Goal: Contribute content: Contribute content

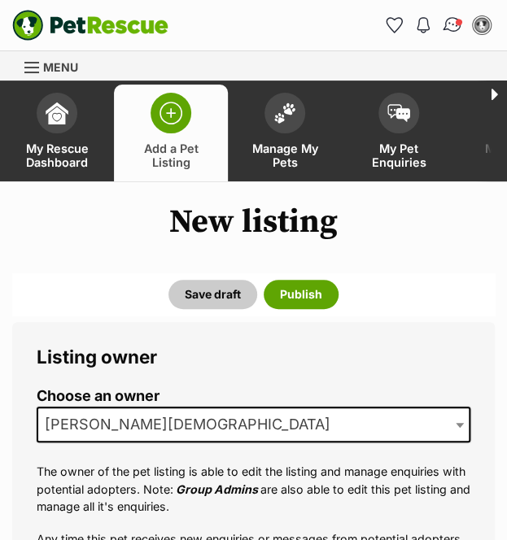
click at [457, 19] on span "Conversations" at bounding box center [459, 22] width 8 height 8
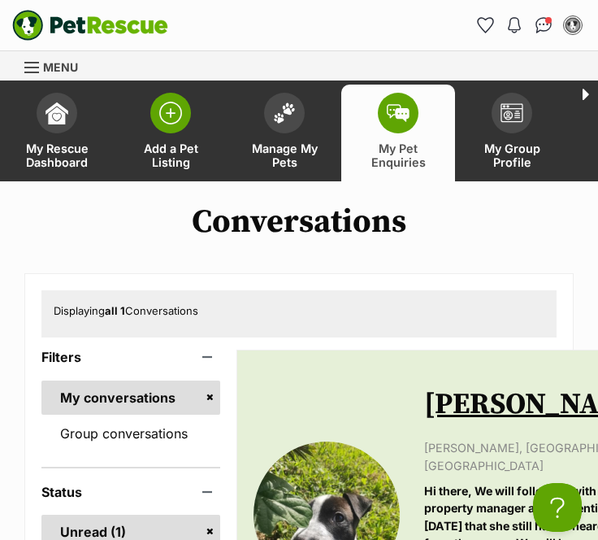
click at [179, 140] on link "Add a Pet Listing" at bounding box center [171, 133] width 114 height 97
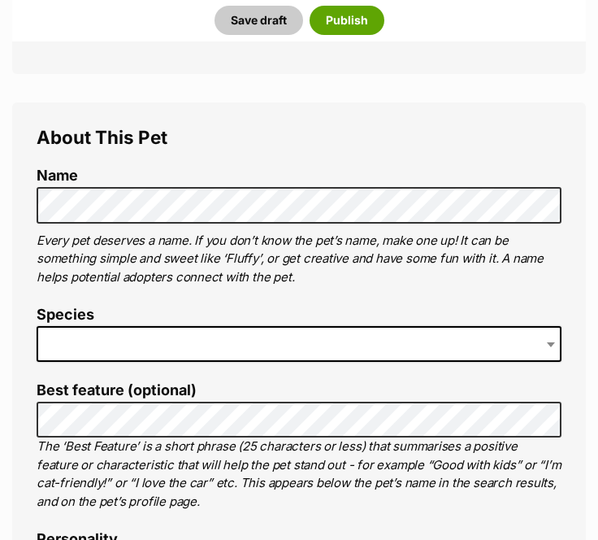
scroll to position [519, 0]
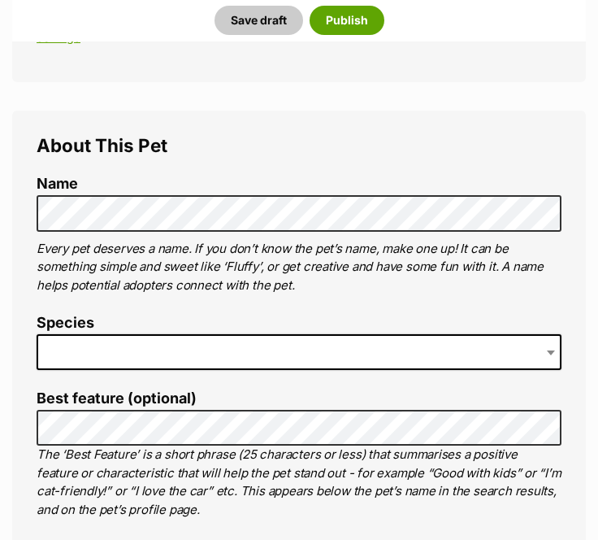
click at [213, 342] on span at bounding box center [299, 352] width 525 height 36
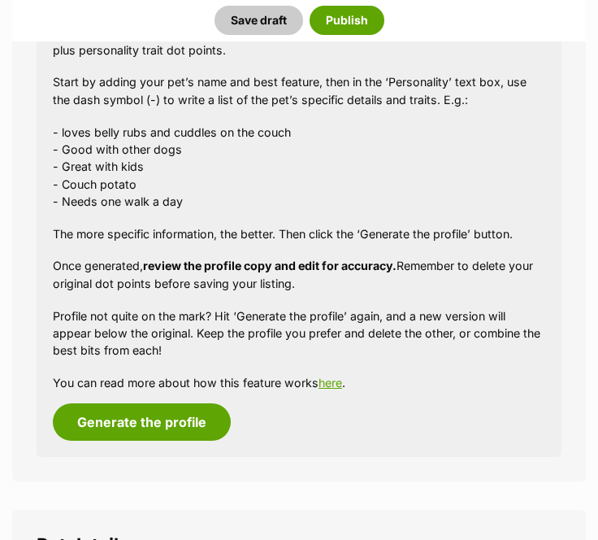
scroll to position [1577, 0]
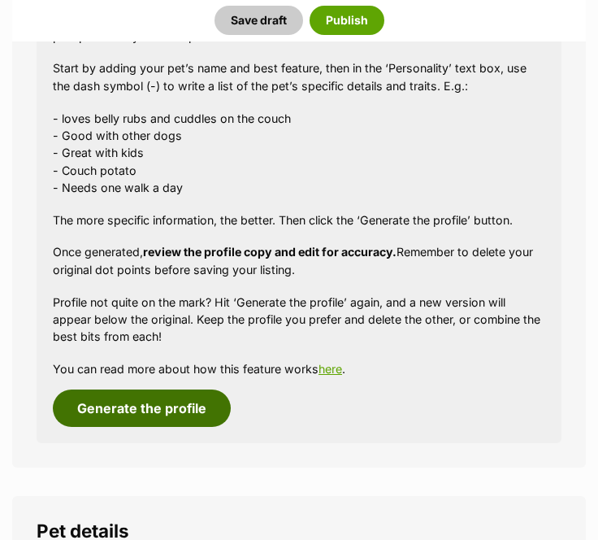
click at [181, 409] on button "Generate the profile" at bounding box center [142, 407] width 178 height 37
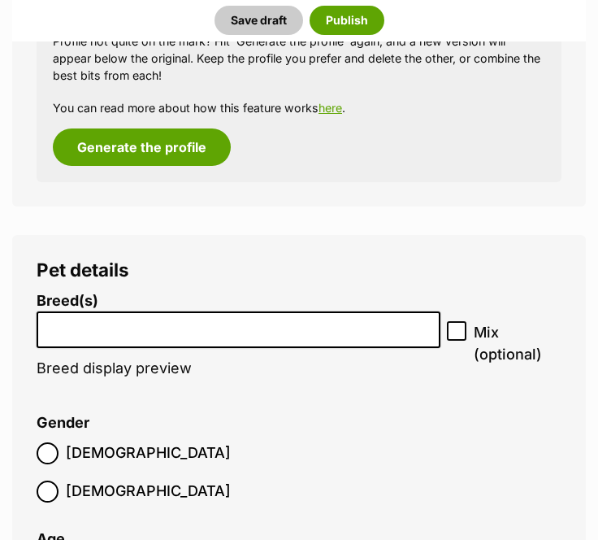
scroll to position [1957, 0]
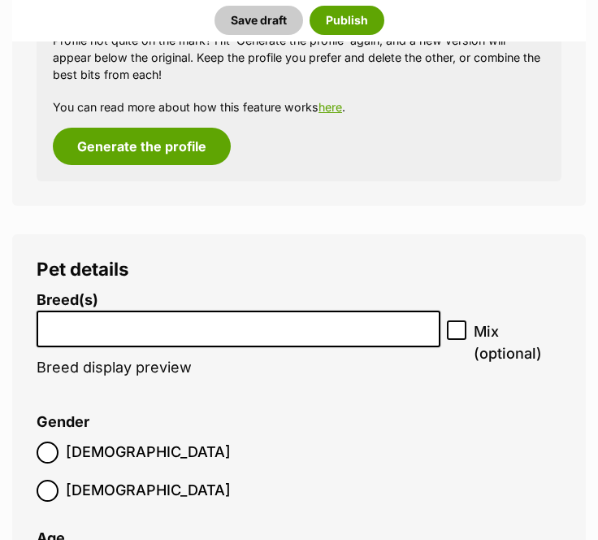
click at [342, 328] on input "search" at bounding box center [238, 324] width 393 height 17
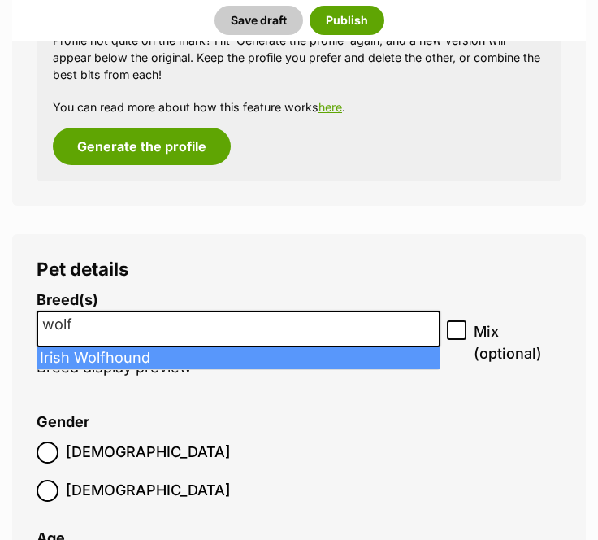
type input "wolf"
select select "114"
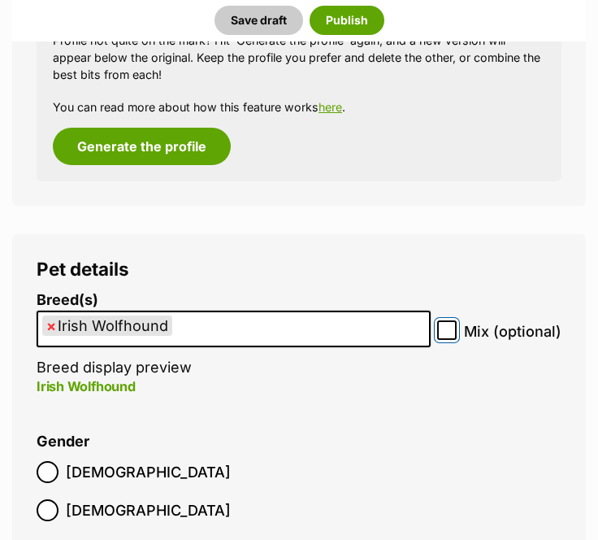
click at [450, 337] on input "Mix (optional)" at bounding box center [447, 330] width 20 height 20
checkbox input "true"
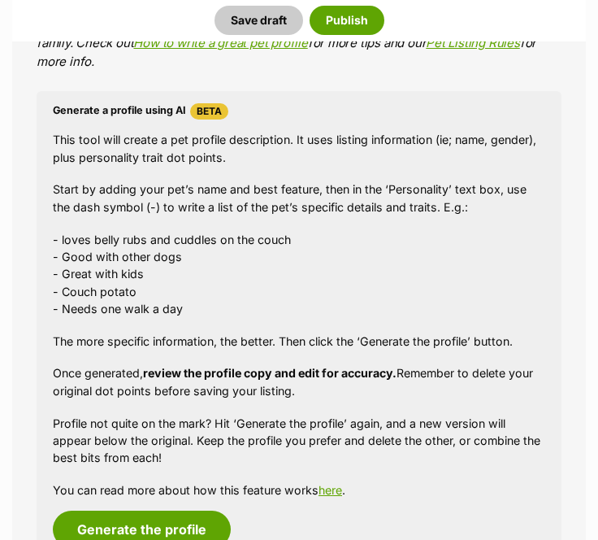
scroll to position [1582, 0]
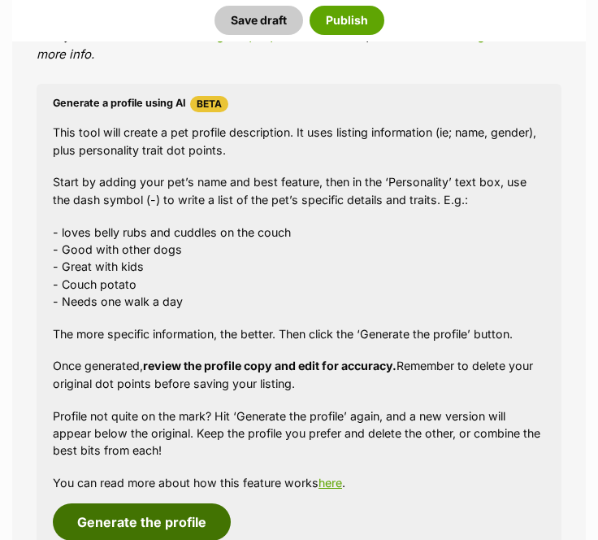
click at [178, 521] on button "Generate the profile" at bounding box center [142, 521] width 178 height 37
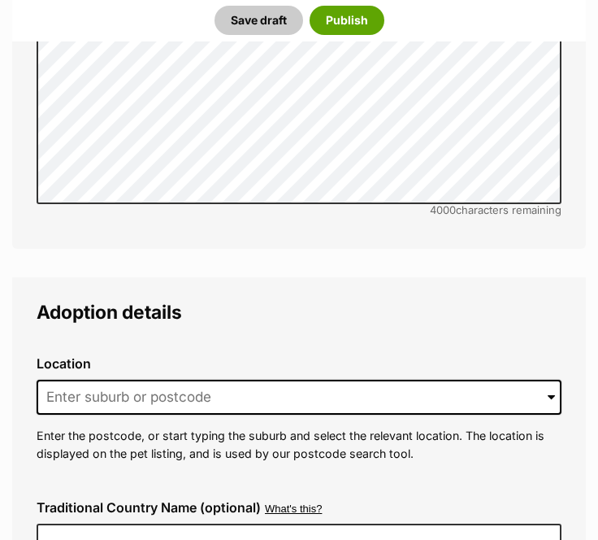
scroll to position [3841, 0]
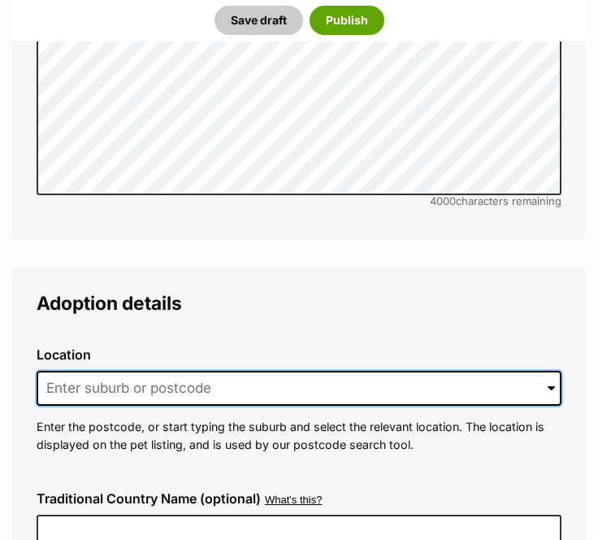
click at [412, 371] on input at bounding box center [299, 389] width 525 height 36
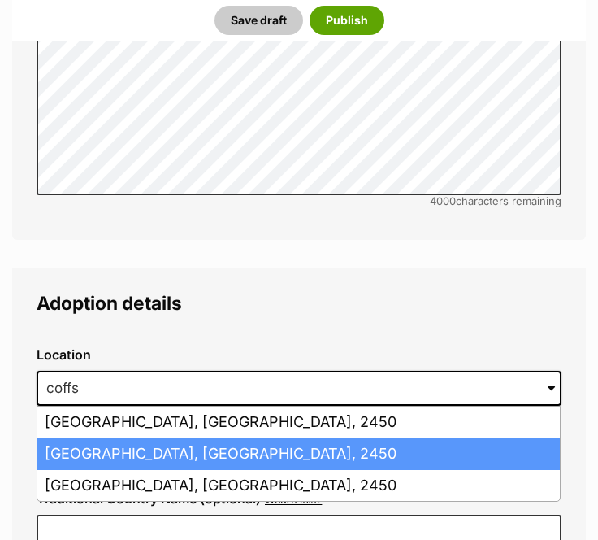
click at [217, 438] on li "Coffs Harbour, New South Wales, 2450" at bounding box center [298, 454] width 523 height 32
type input "Coffs Harbour, New South Wales, 2450"
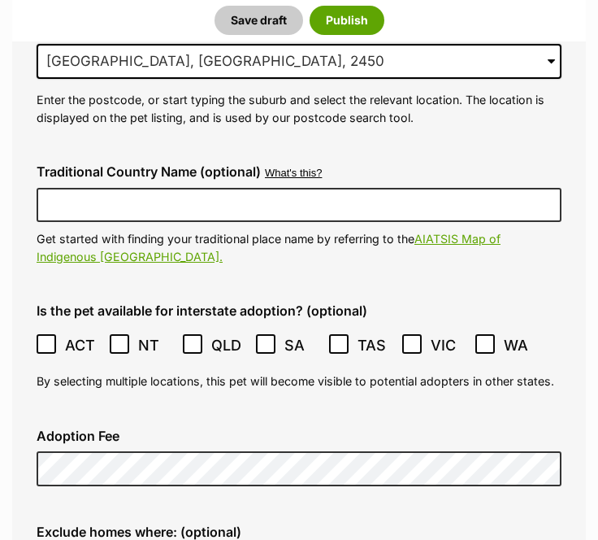
scroll to position [4170, 0]
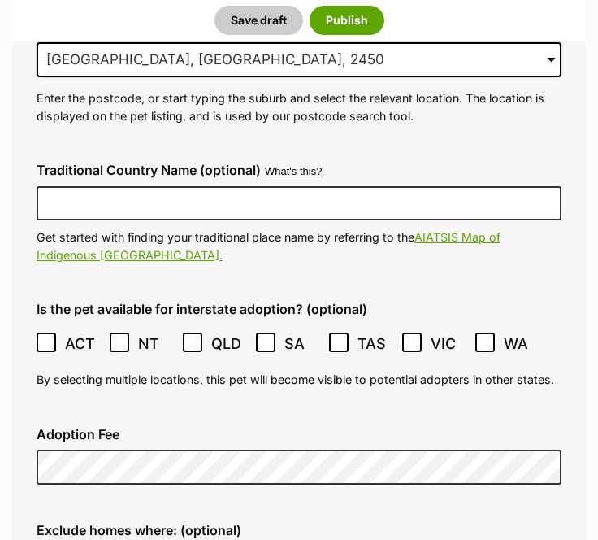
click at [194, 337] on icon at bounding box center [192, 342] width 11 height 11
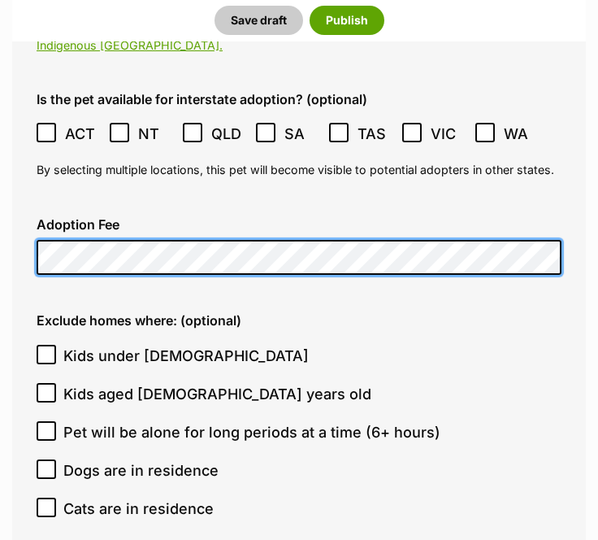
scroll to position [4380, 0]
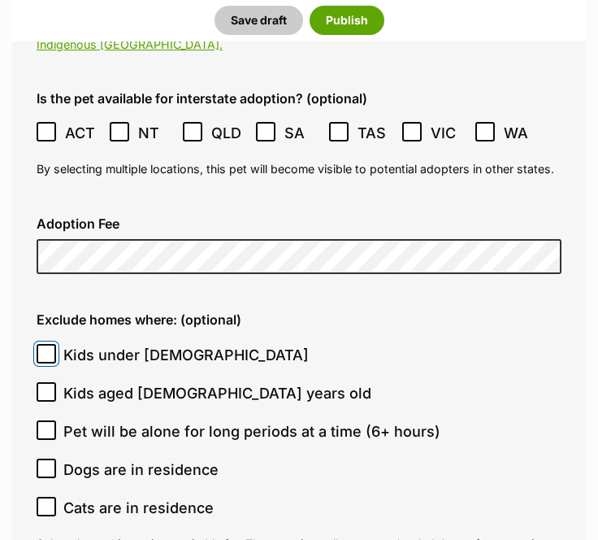
click at [52, 344] on input "Kids under 5 years old" at bounding box center [47, 354] width 20 height 20
checkbox input "true"
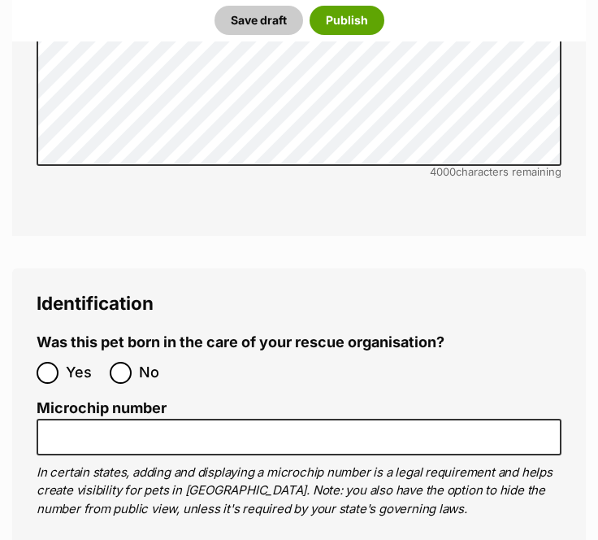
scroll to position [5329, 0]
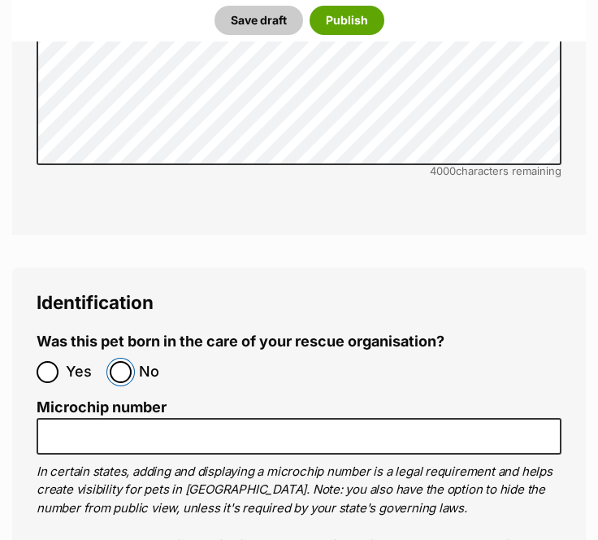
click at [122, 361] on input "No" at bounding box center [121, 372] width 22 height 22
radio input "true"
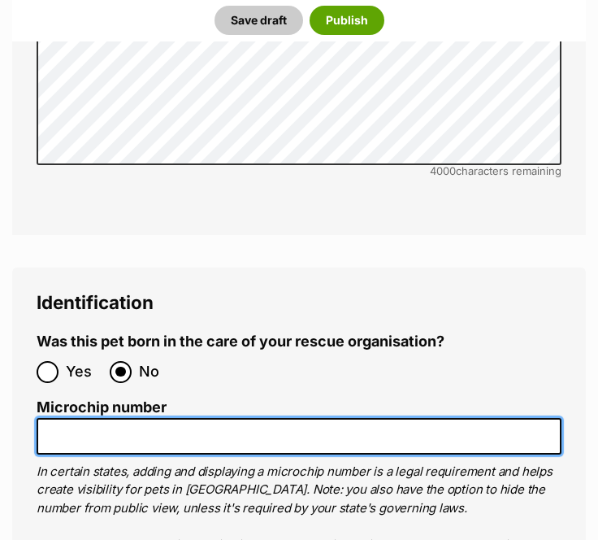
click at [182, 418] on input "Microchip number" at bounding box center [299, 436] width 525 height 37
paste input "900141000103129"
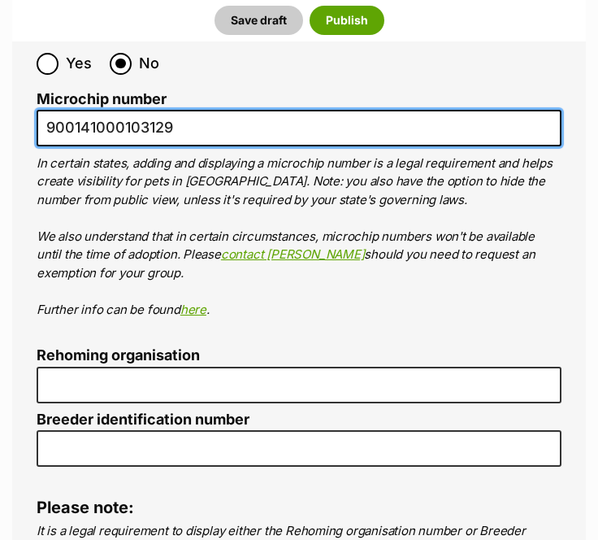
scroll to position [5646, 0]
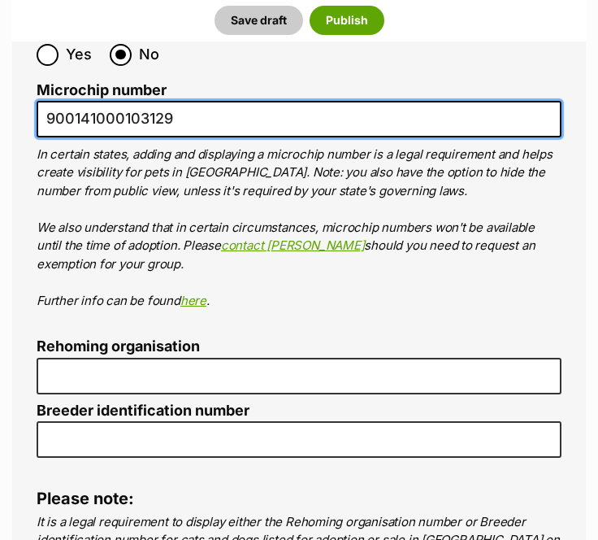
type input "900141000103129"
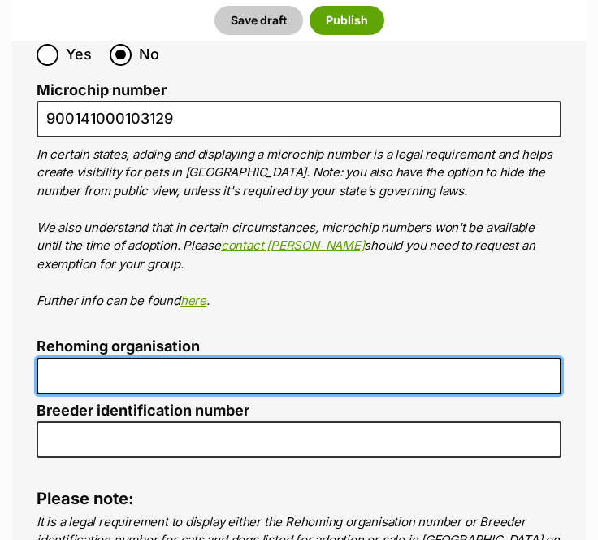
click at [178, 358] on input "Rehoming organisation" at bounding box center [299, 376] width 525 height 37
type input "ASAR"
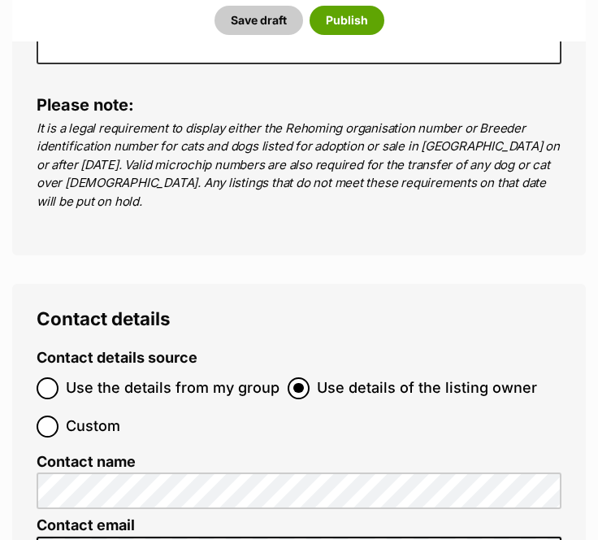
scroll to position [5959, 0]
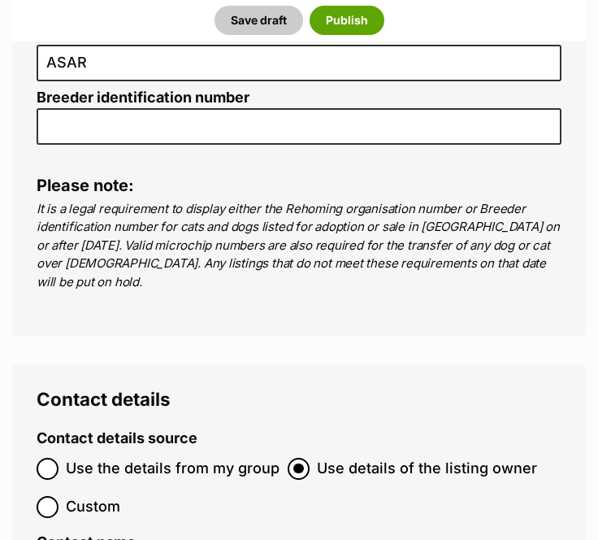
click at [64, 458] on label "Use the details from my group" at bounding box center [158, 469] width 243 height 22
click at [59, 458] on input "Use the details from my group" at bounding box center [48, 469] width 22 height 22
radio input "true"
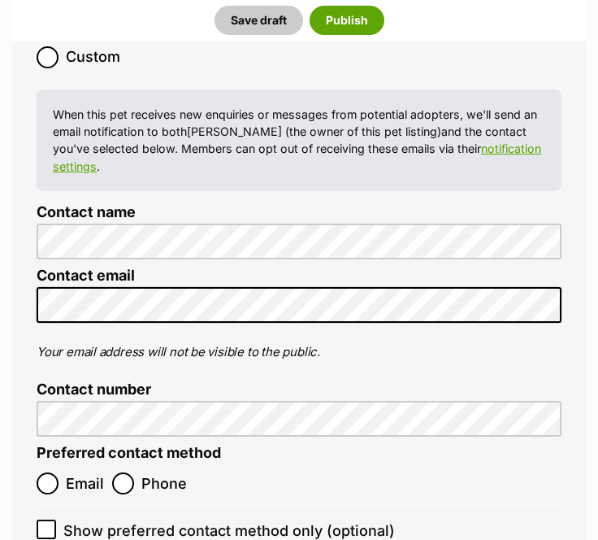
scroll to position [6418, 0]
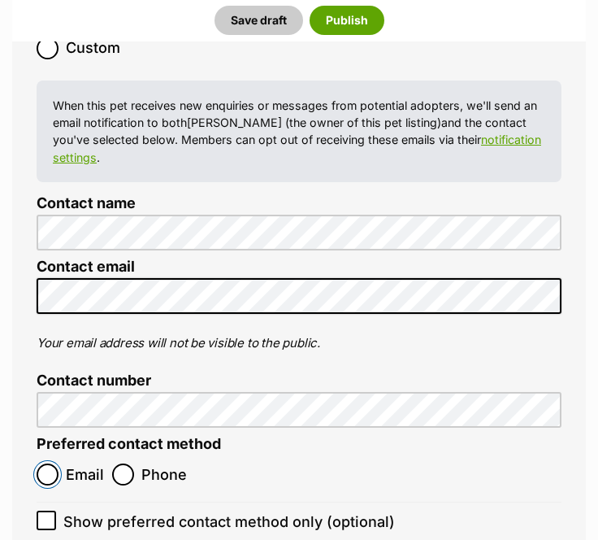
click at [57, 463] on input "Email" at bounding box center [48, 474] width 22 height 22
radio input "true"
click at [51, 515] on icon at bounding box center [46, 520] width 11 height 11
click at [51, 511] on input "Show preferred contact method only (optional)" at bounding box center [47, 521] width 20 height 20
checkbox input "true"
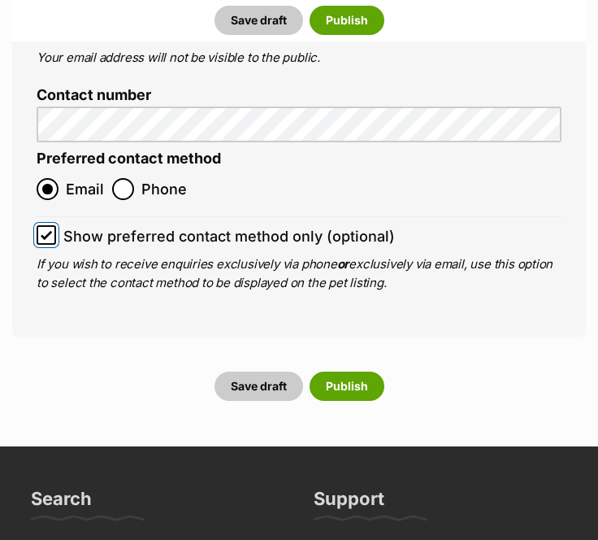
scroll to position [6740, 0]
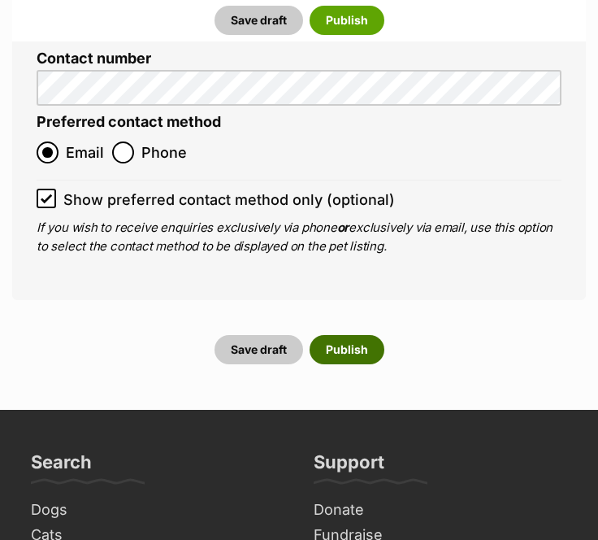
click at [356, 335] on button "Publish" at bounding box center [347, 349] width 75 height 29
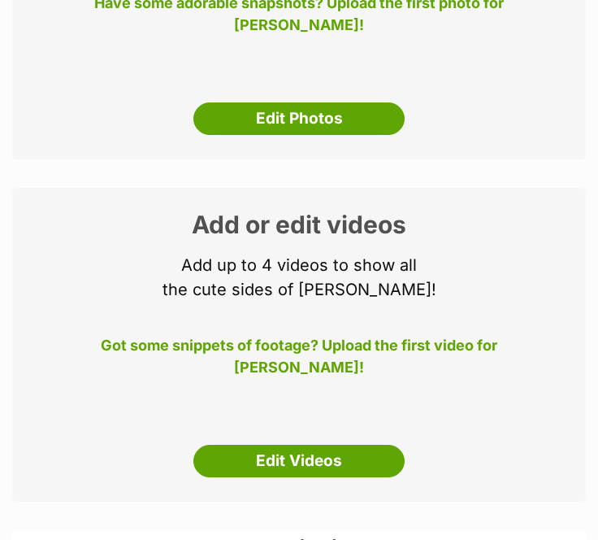
scroll to position [437, 0]
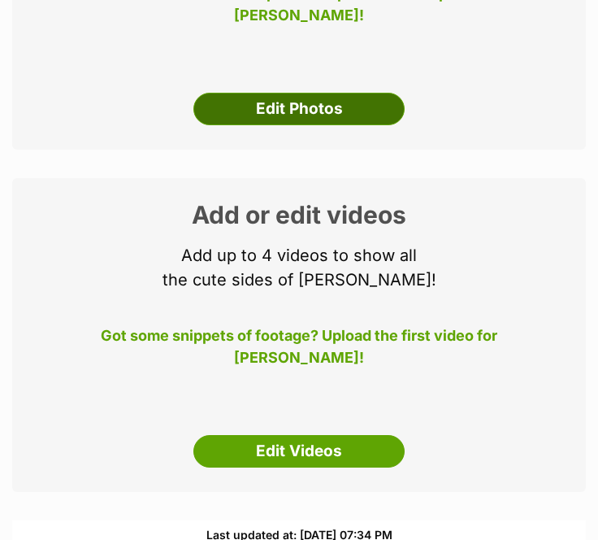
click at [338, 112] on link "Edit Photos" at bounding box center [299, 109] width 211 height 33
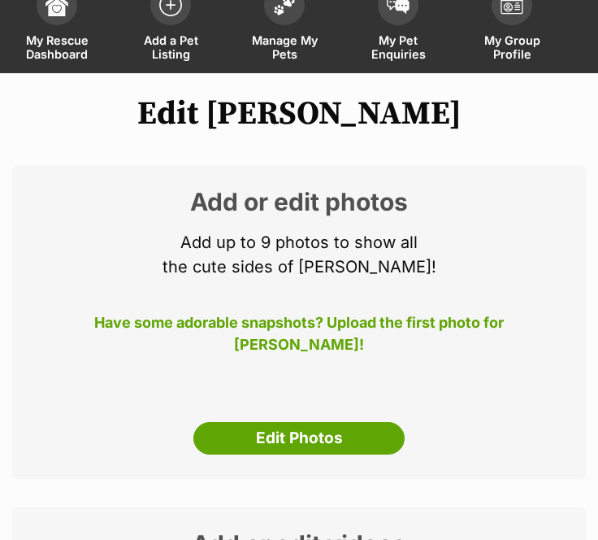
scroll to position [128, 0]
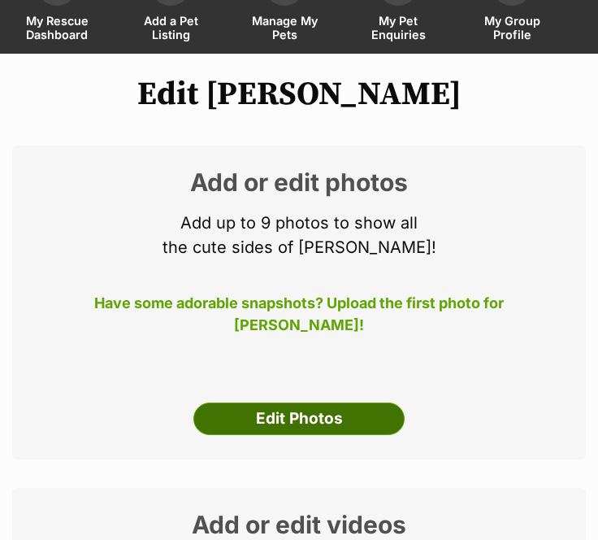
click at [298, 409] on link "Edit Photos" at bounding box center [299, 419] width 211 height 33
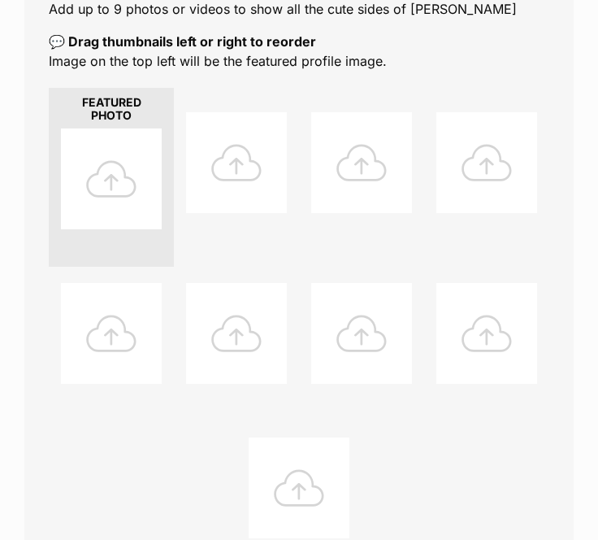
scroll to position [346, 0]
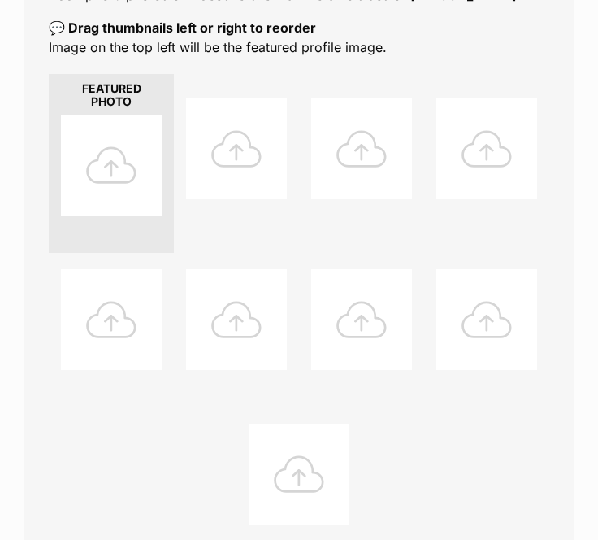
click at [129, 160] on div at bounding box center [111, 165] width 101 height 101
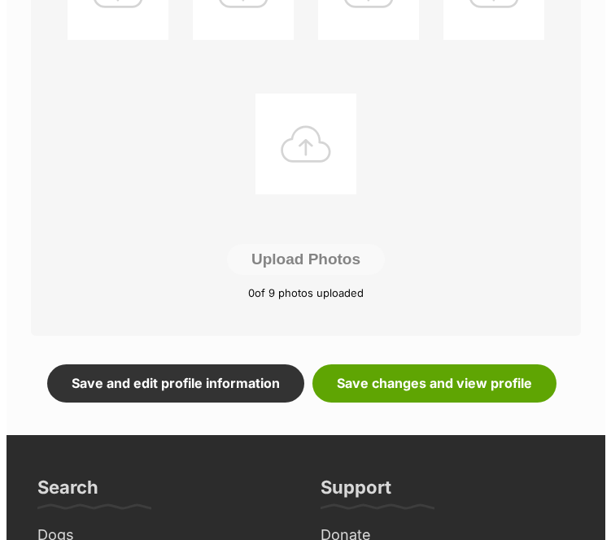
scroll to position [666, 0]
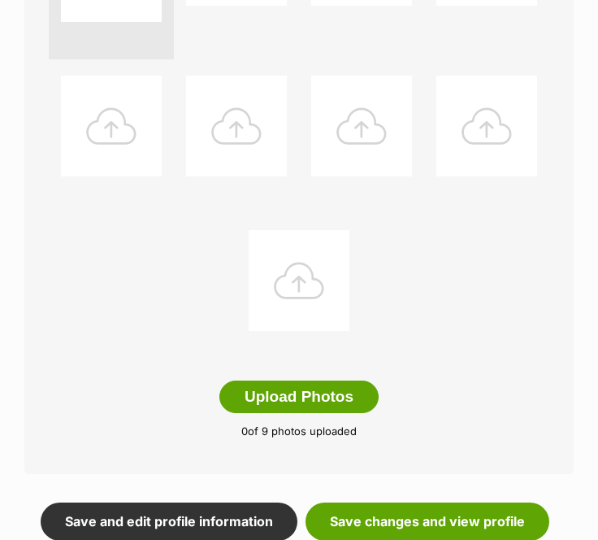
scroll to position [542, 0]
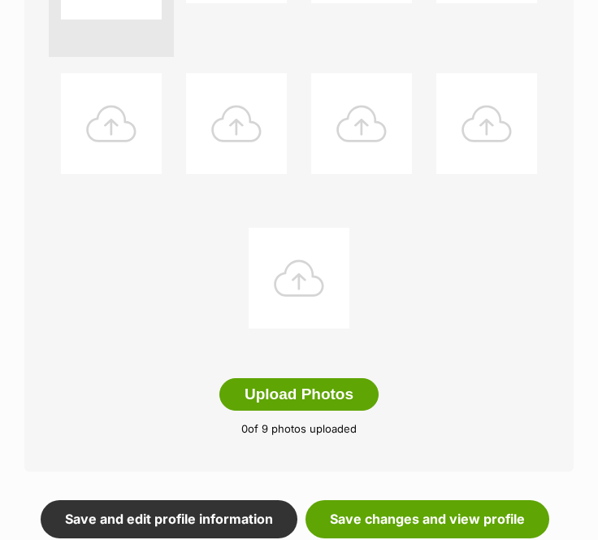
click at [215, 74] on div at bounding box center [236, 123] width 101 height 101
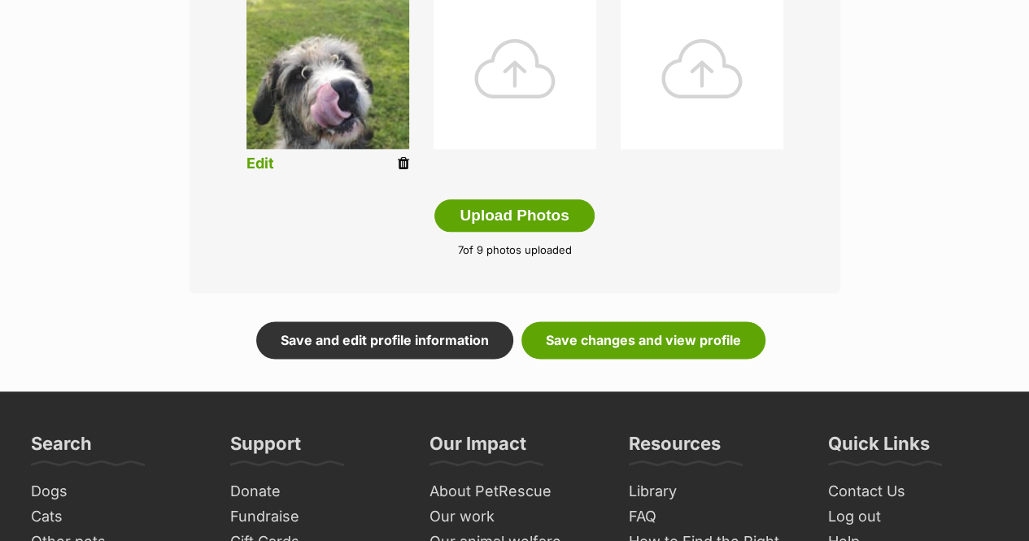
scroll to position [919, 0]
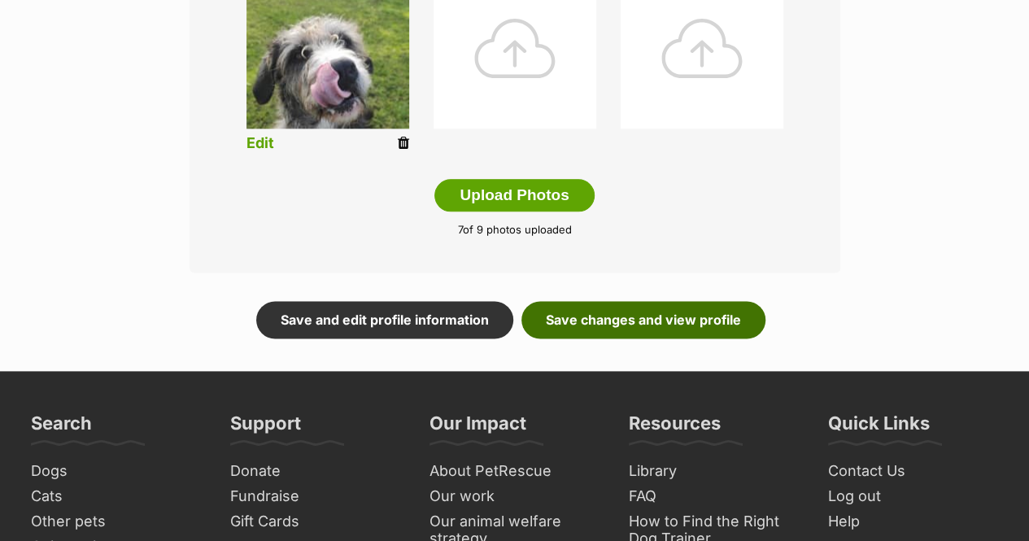
click at [595, 320] on link "Save changes and view profile" at bounding box center [643, 319] width 244 height 37
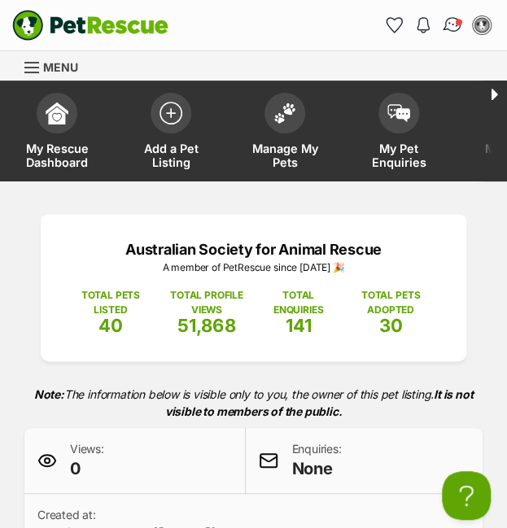
click at [449, 24] on img "Conversations" at bounding box center [453, 25] width 22 height 21
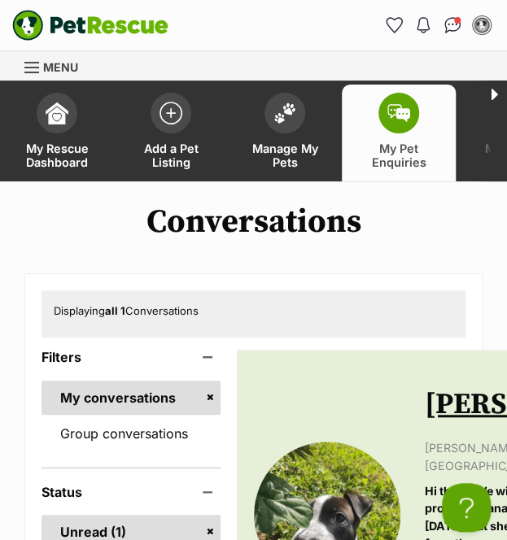
click at [366, 478] on img at bounding box center [327, 515] width 146 height 146
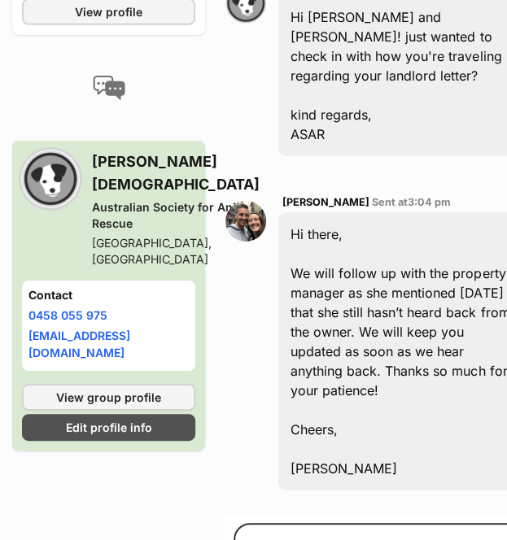
scroll to position [1513, 0]
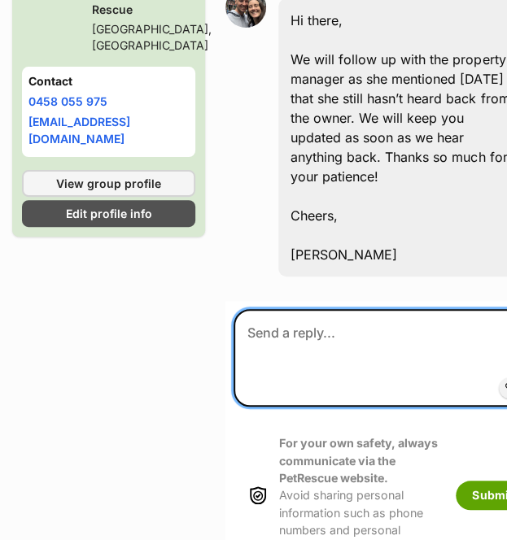
click at [307, 407] on textarea at bounding box center [380, 358] width 294 height 98
type textarea "h"
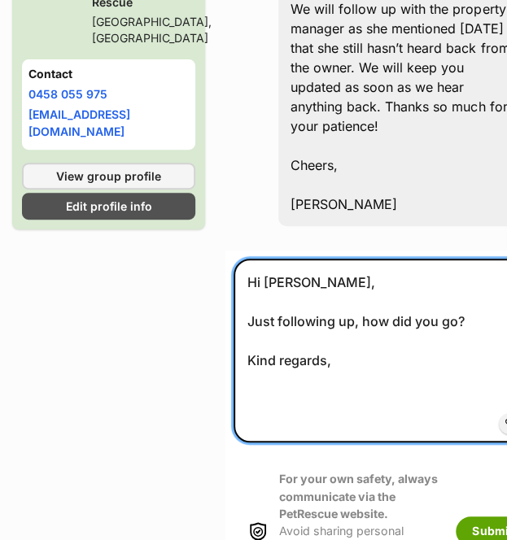
scroll to position [1583, 0]
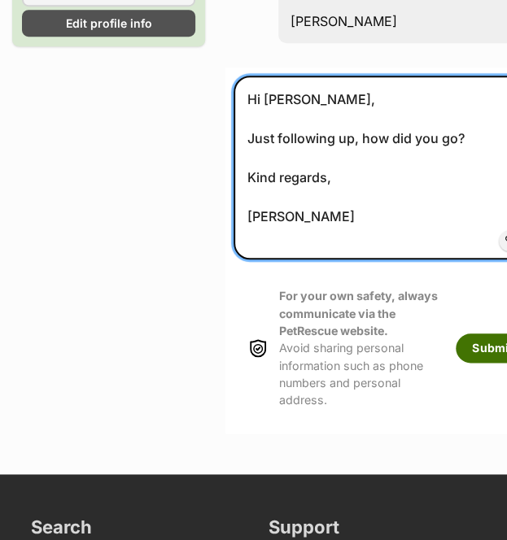
type textarea "Hi [PERSON_NAME], Just following up, how did you go? Kind regards, [PERSON_NAME]"
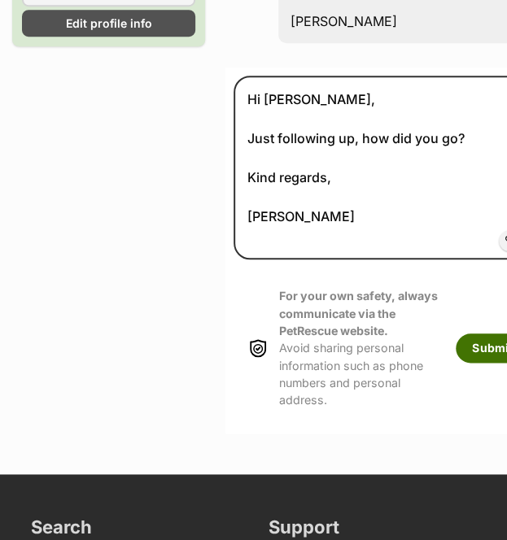
click at [455, 363] on button "Submit" at bounding box center [491, 347] width 72 height 29
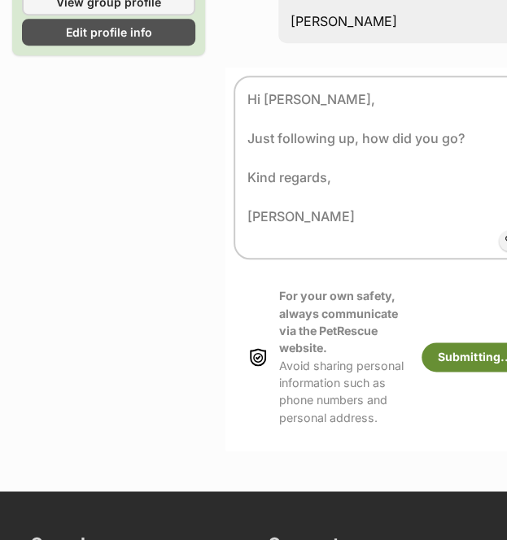
scroll to position [1782, 0]
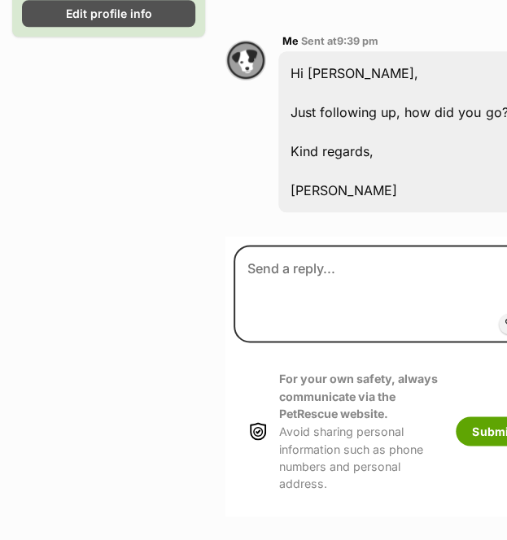
scroll to position [1863, 0]
